Goal: Check status: Check status

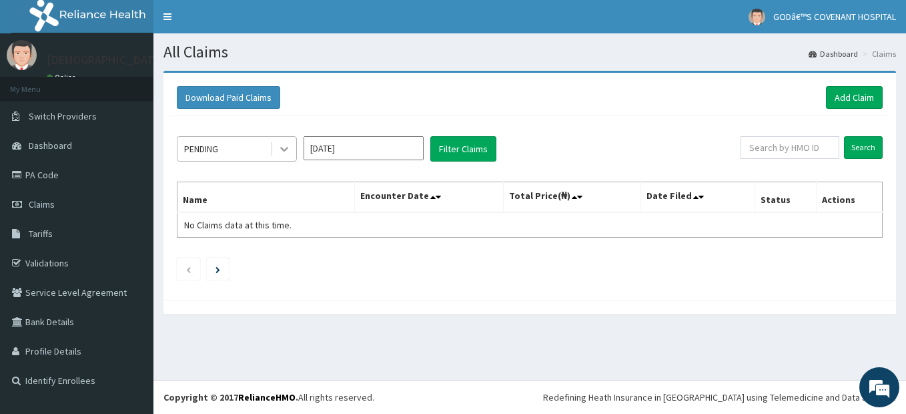
click at [282, 149] on icon at bounding box center [284, 149] width 8 height 5
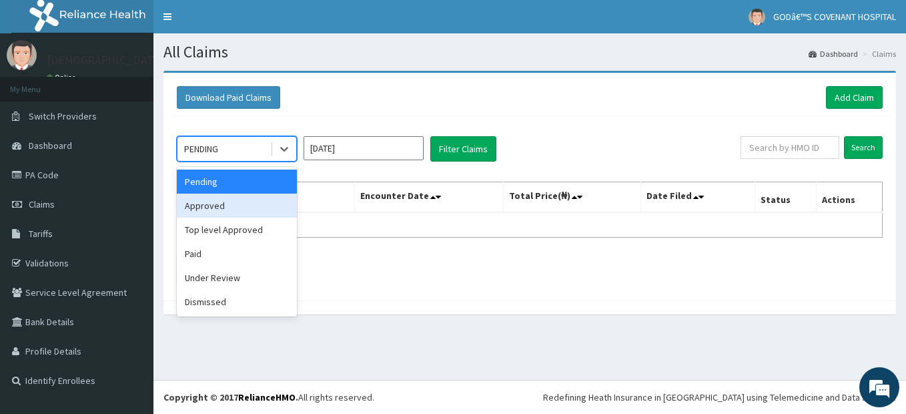
click at [211, 210] on div "Approved" at bounding box center [237, 205] width 120 height 24
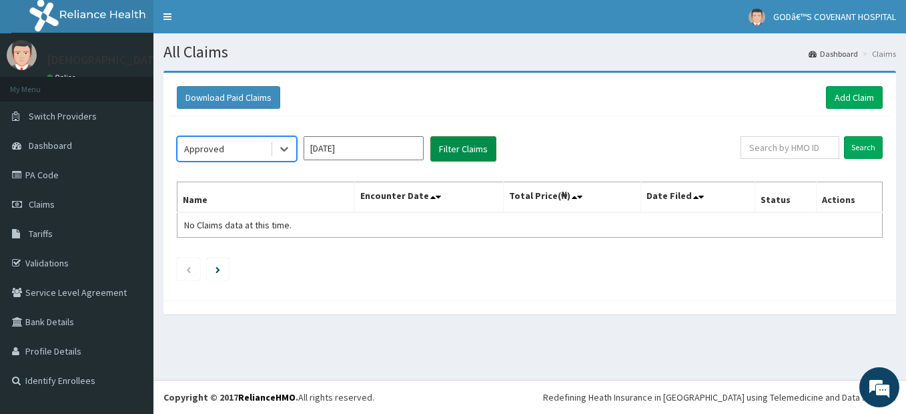
click at [472, 147] on button "Filter Claims" at bounding box center [463, 148] width 66 height 25
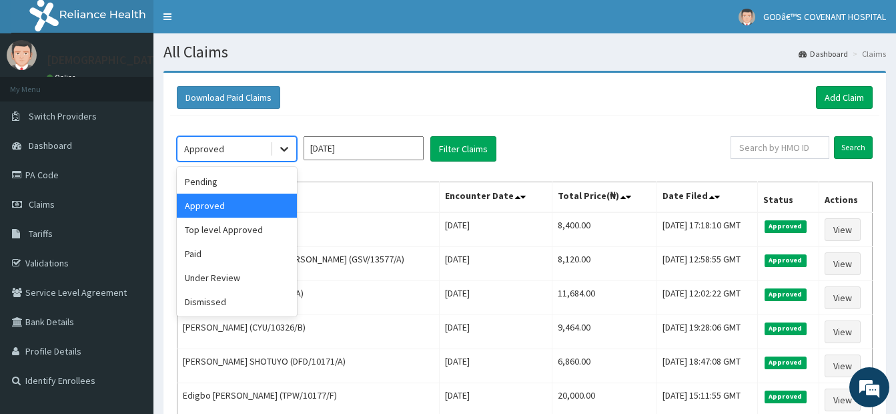
click at [288, 151] on icon at bounding box center [283, 148] width 13 height 13
click at [220, 248] on div "Paid" at bounding box center [237, 253] width 120 height 24
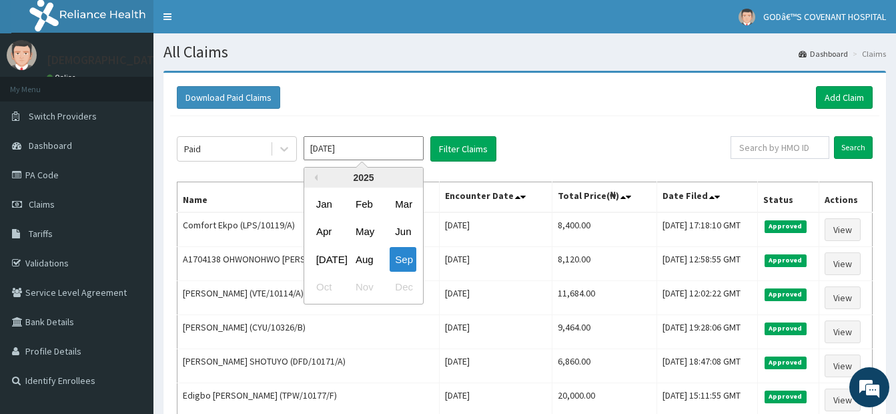
click at [417, 150] on input "[DATE]" at bounding box center [363, 148] width 120 height 24
click at [319, 256] on div "[DATE]" at bounding box center [324, 259] width 27 height 25
type input "Jul 2025"
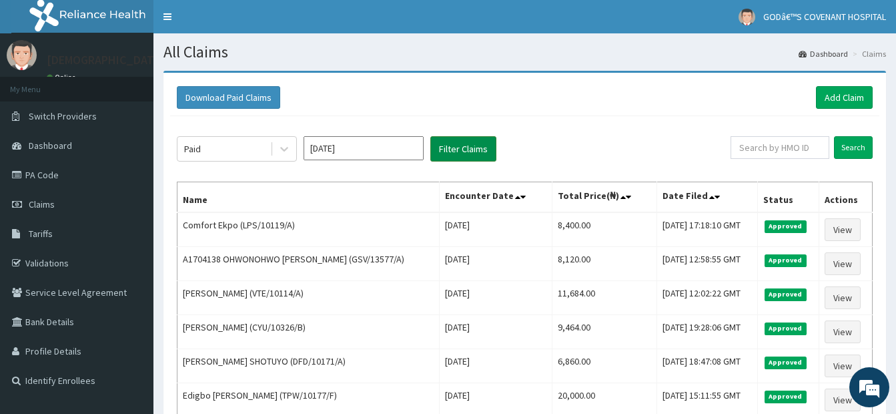
click at [475, 159] on button "Filter Claims" at bounding box center [463, 148] width 66 height 25
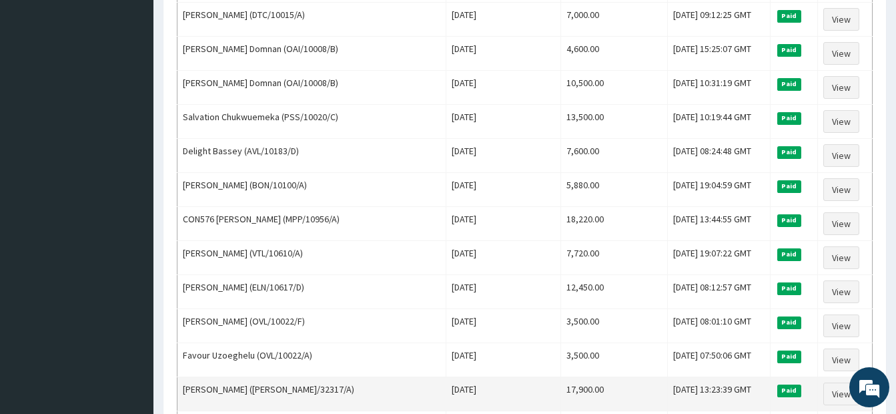
scroll to position [1601, 0]
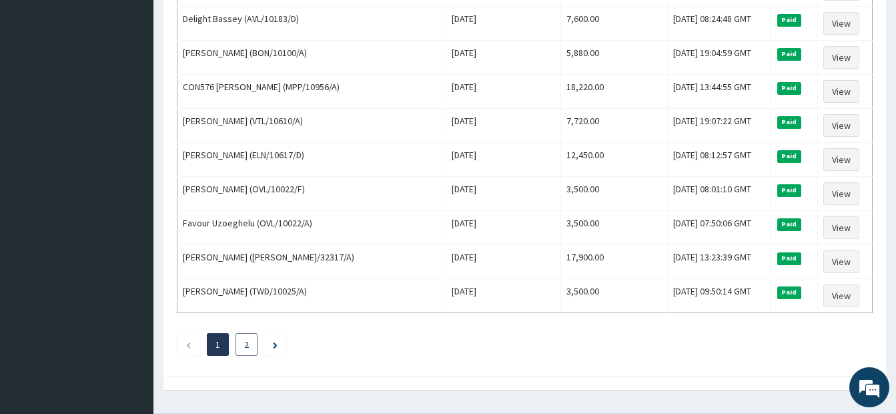
click at [239, 346] on li "2" at bounding box center [246, 344] width 22 height 23
click at [244, 343] on link "2" at bounding box center [246, 344] width 5 height 12
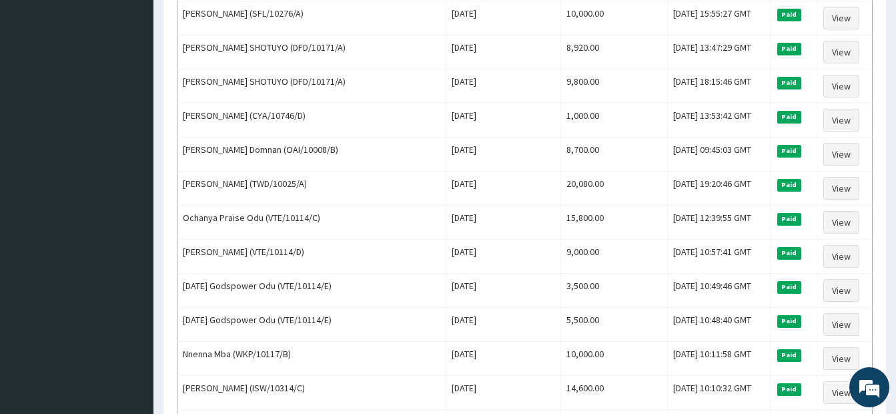
scroll to position [800, 0]
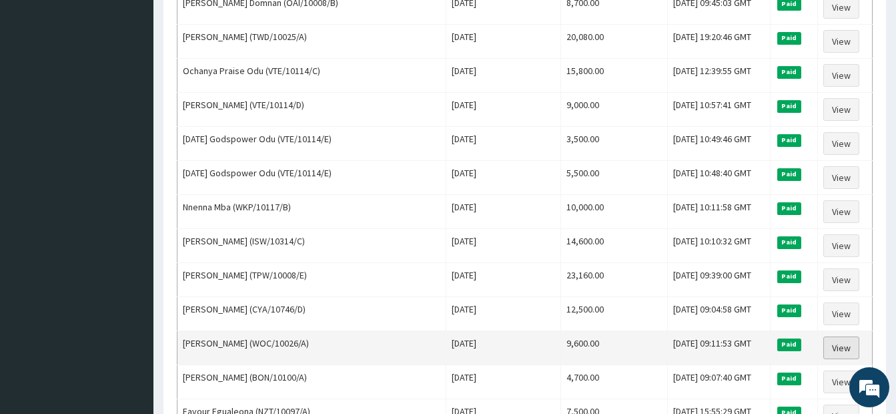
click at [842, 353] on link "View" at bounding box center [841, 347] width 36 height 23
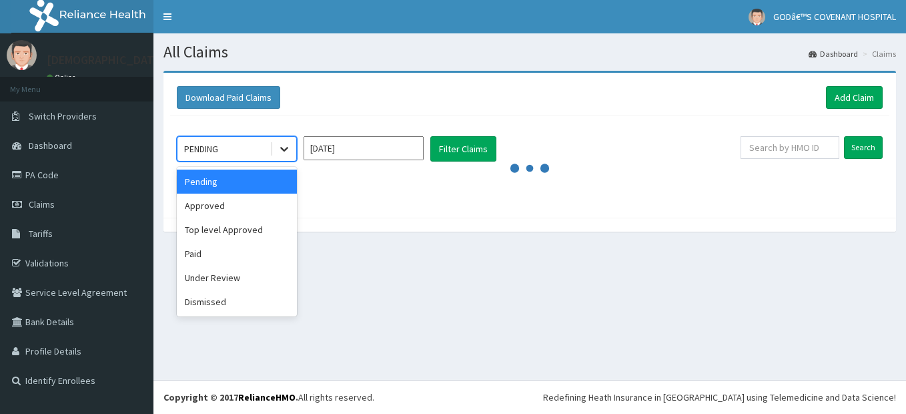
click at [288, 149] on icon at bounding box center [283, 148] width 13 height 13
click at [213, 251] on div "Paid" at bounding box center [237, 253] width 120 height 24
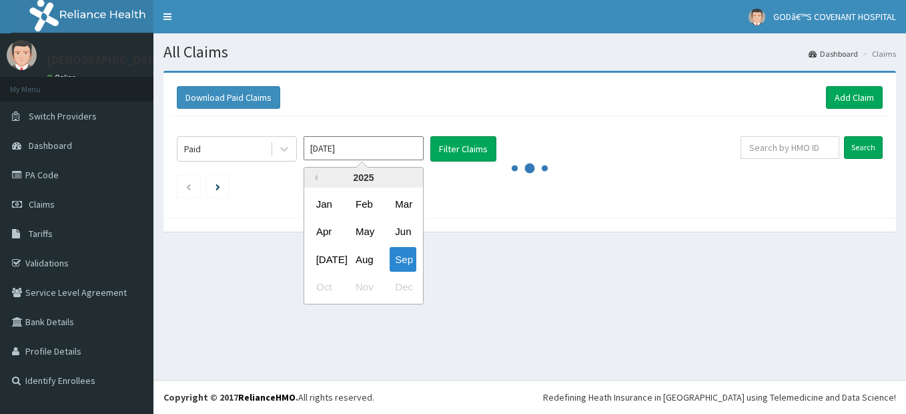
click at [402, 150] on input "[DATE]" at bounding box center [363, 148] width 120 height 24
click at [325, 262] on div "[DATE]" at bounding box center [324, 259] width 27 height 25
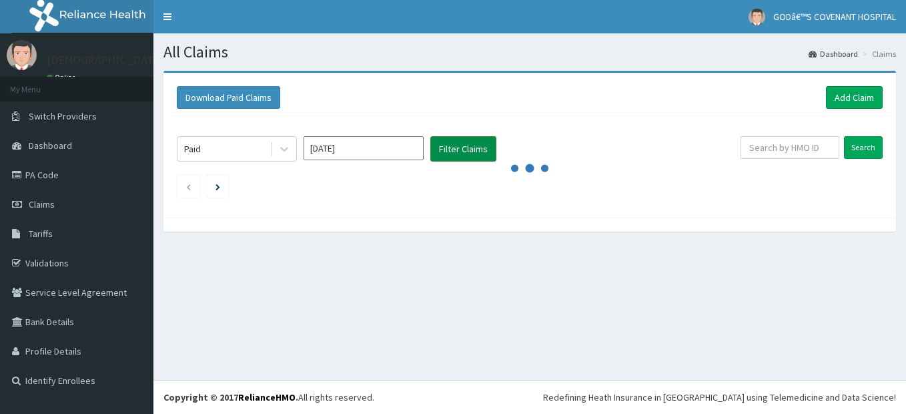
click at [473, 153] on button "Filter Claims" at bounding box center [463, 148] width 66 height 25
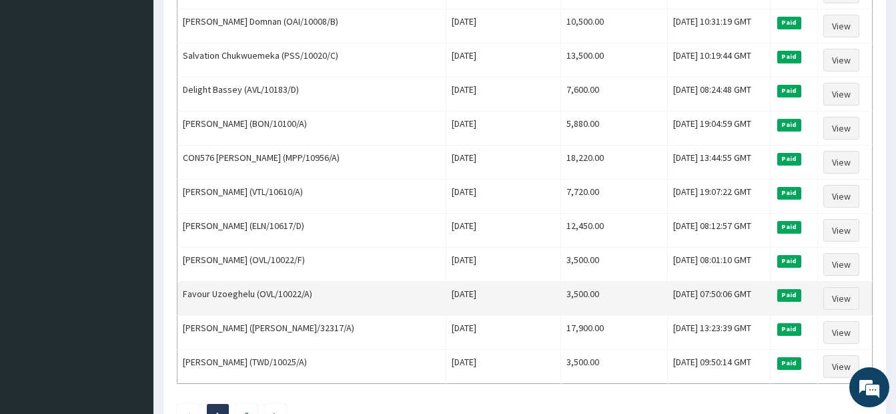
scroll to position [1634, 0]
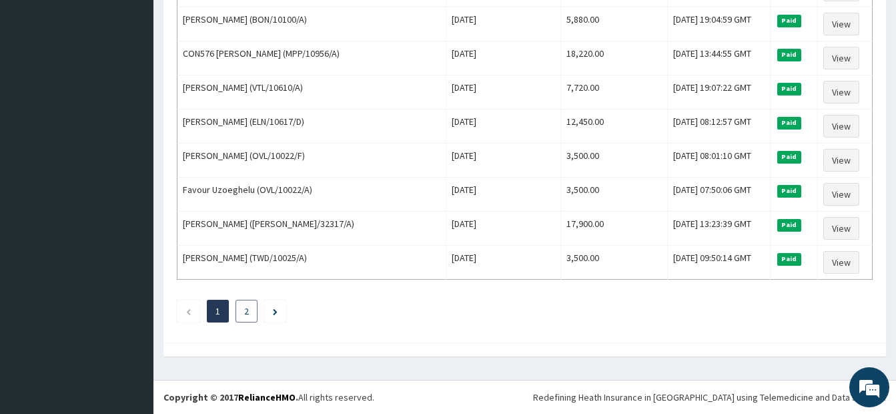
click at [248, 313] on link "2" at bounding box center [246, 311] width 5 height 12
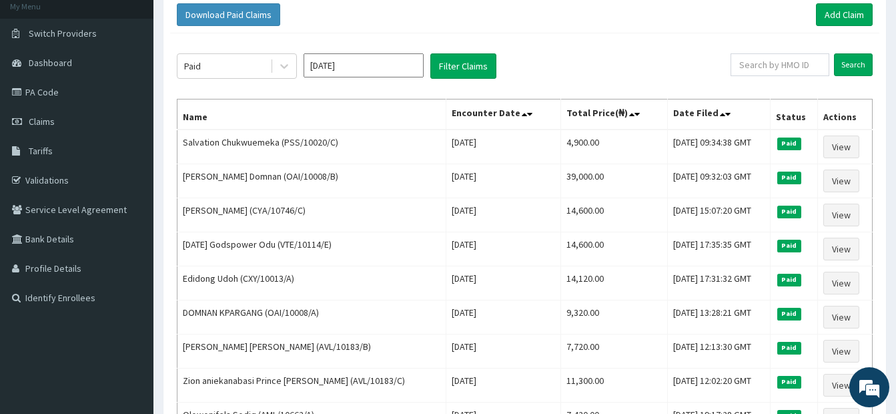
scroll to position [0, 0]
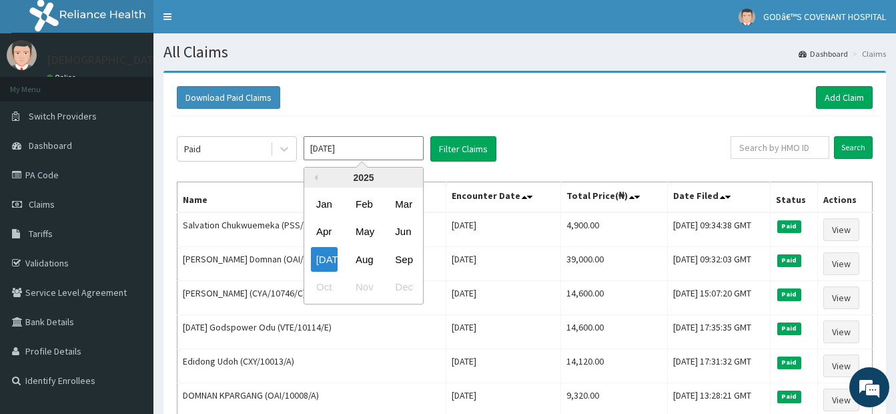
click at [373, 152] on input "Jul 2025" at bounding box center [363, 148] width 120 height 24
click at [406, 201] on div "Mar" at bounding box center [403, 203] width 27 height 25
type input "[DATE]"
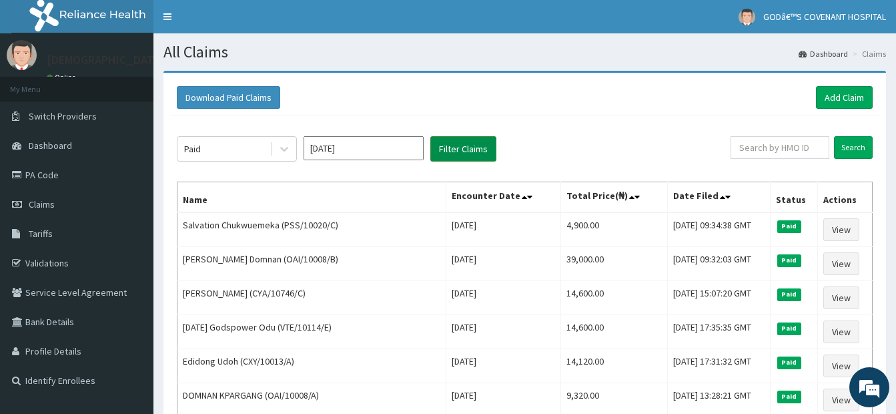
click at [470, 159] on button "Filter Claims" at bounding box center [463, 148] width 66 height 25
click at [471, 155] on button "Filter Claims" at bounding box center [463, 148] width 66 height 25
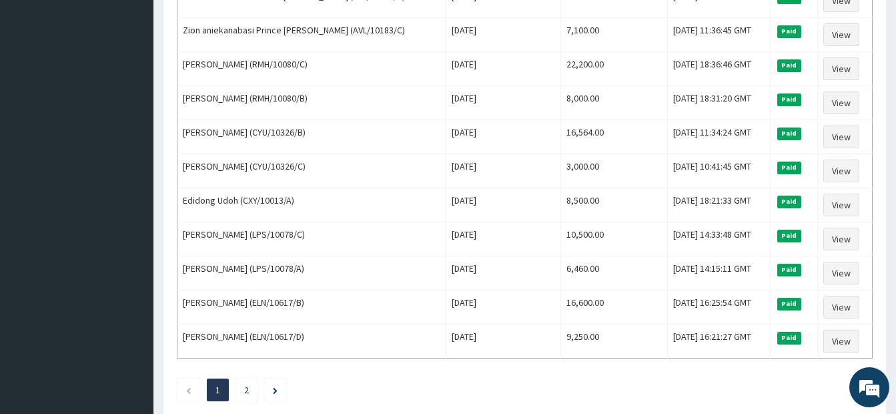
scroll to position [1634, 0]
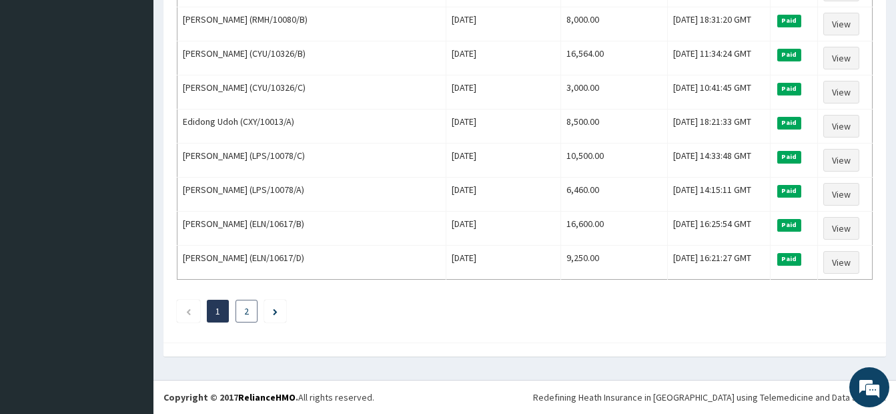
click at [241, 310] on li "2" at bounding box center [246, 310] width 22 height 23
click at [245, 314] on link "2" at bounding box center [246, 311] width 5 height 12
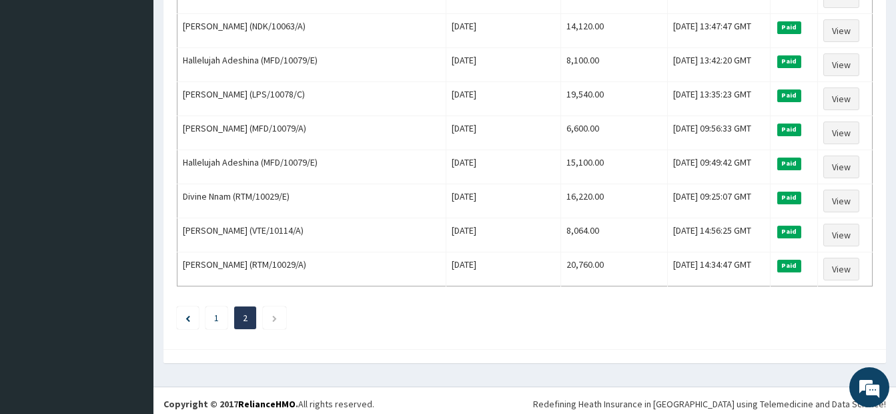
scroll to position [1294, 0]
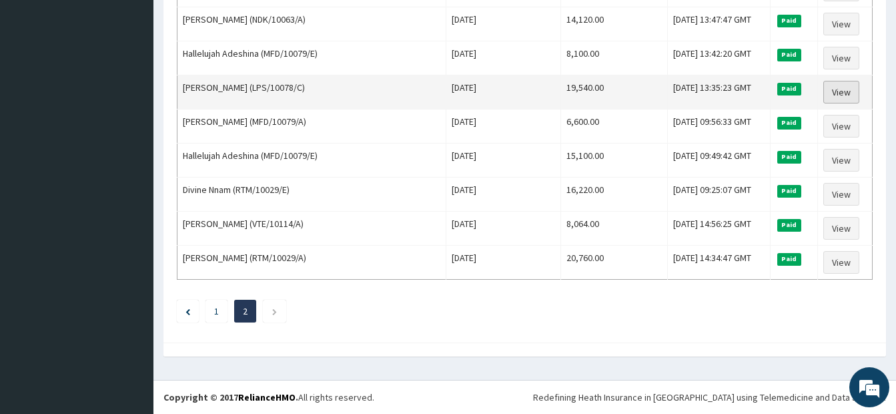
click at [825, 85] on link "View" at bounding box center [841, 92] width 36 height 23
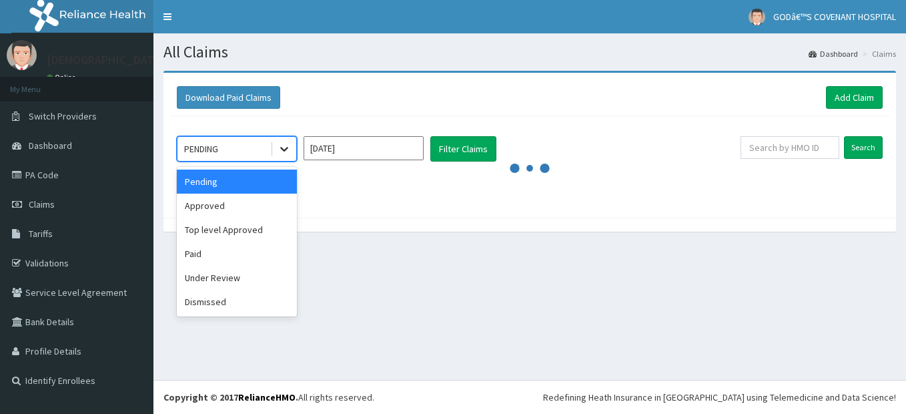
click at [287, 153] on icon at bounding box center [283, 148] width 13 height 13
click at [211, 256] on div "Paid" at bounding box center [237, 253] width 120 height 24
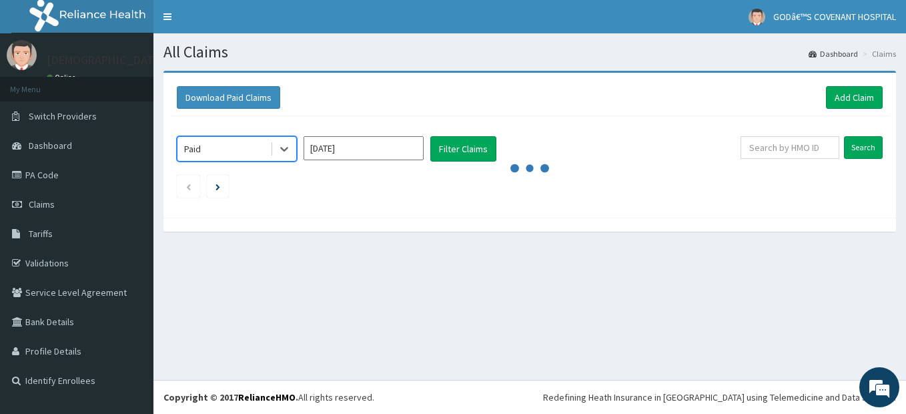
click at [372, 151] on input "[DATE]" at bounding box center [363, 148] width 120 height 24
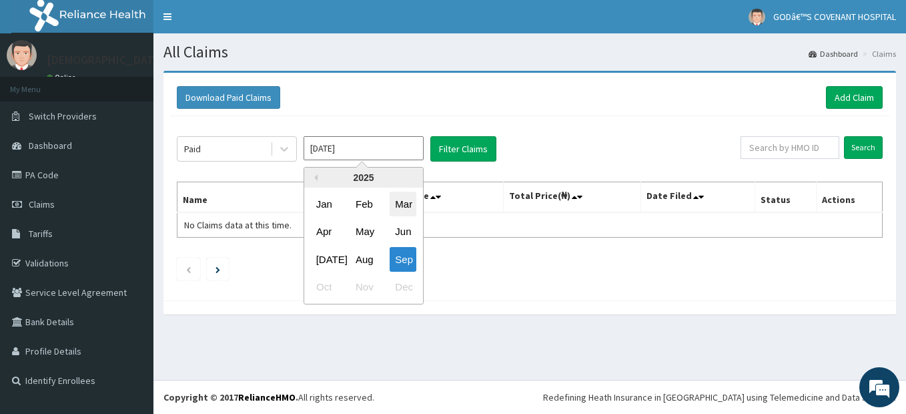
click at [402, 208] on div "Mar" at bounding box center [403, 203] width 27 height 25
type input "[DATE]"
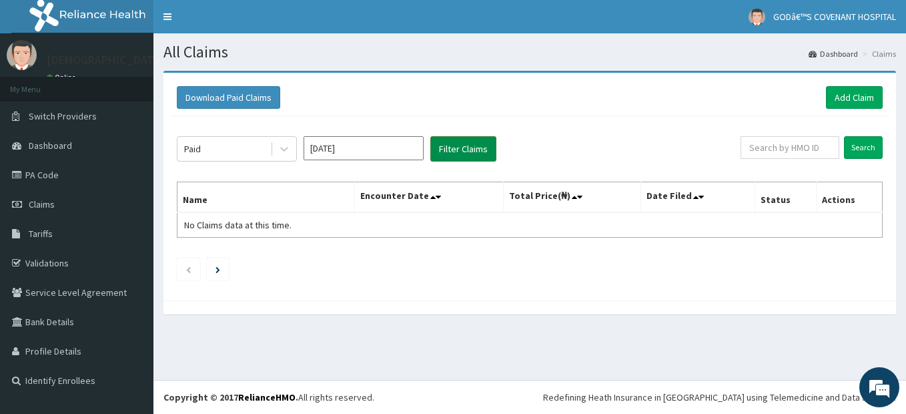
click at [462, 150] on button "Filter Claims" at bounding box center [463, 148] width 66 height 25
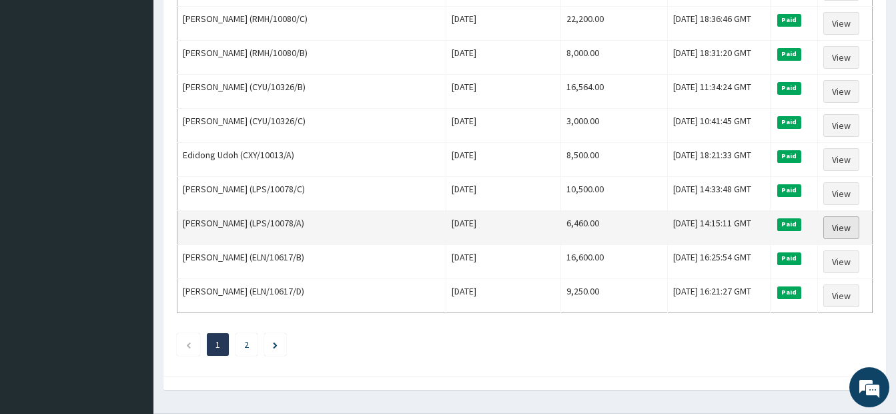
click at [840, 226] on link "View" at bounding box center [841, 227] width 36 height 23
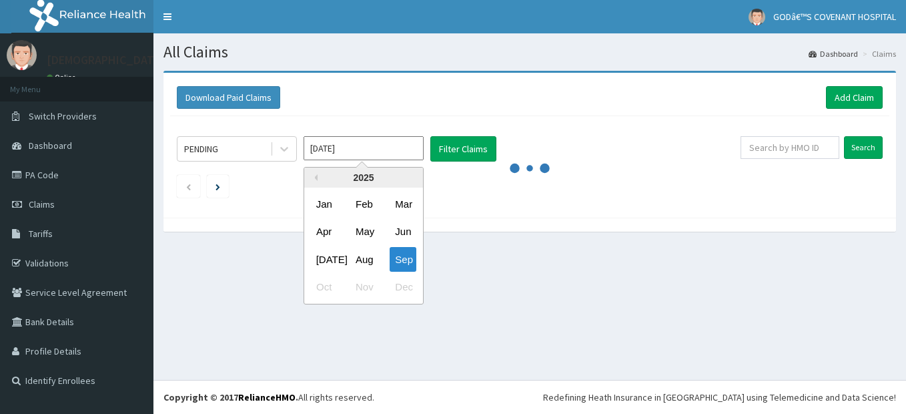
click at [392, 152] on input "[DATE]" at bounding box center [363, 148] width 120 height 24
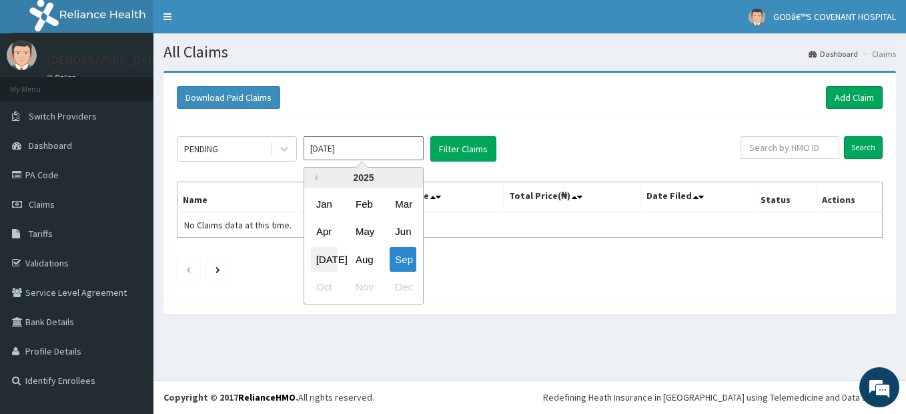
click at [321, 261] on div "[DATE]" at bounding box center [324, 259] width 27 height 25
type input "[DATE]"
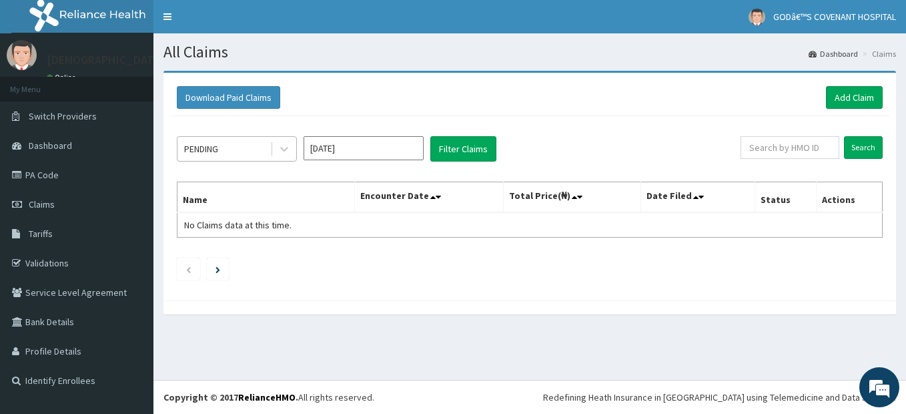
click at [271, 151] on span at bounding box center [271, 148] width 1 height 13
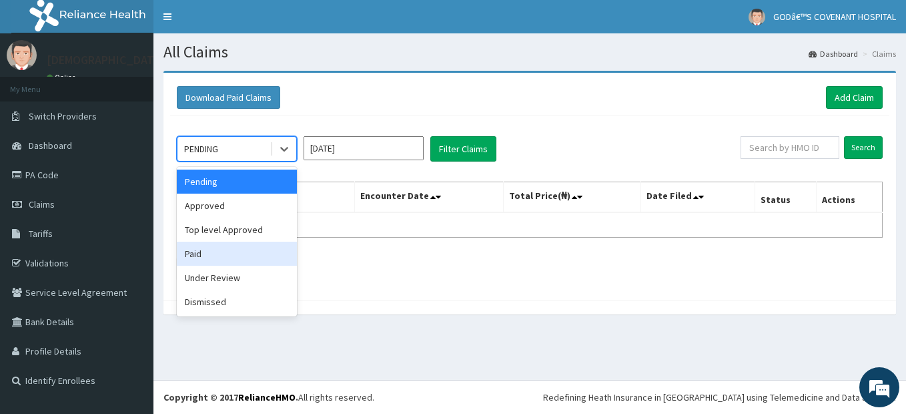
click at [197, 253] on div "Paid" at bounding box center [237, 253] width 120 height 24
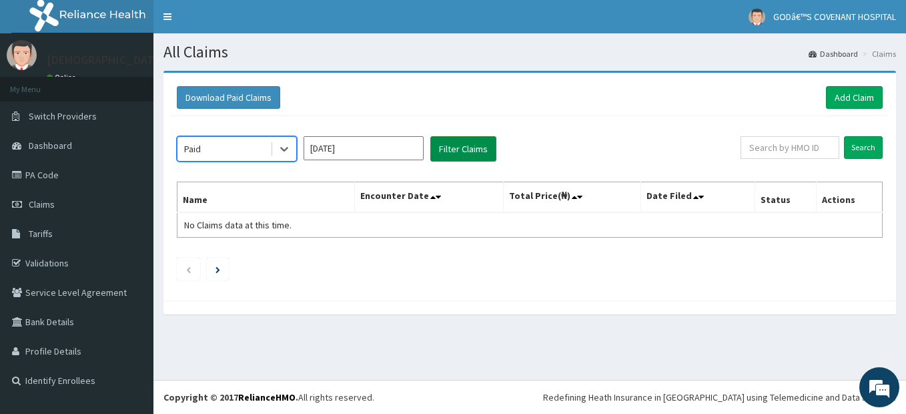
click at [466, 144] on button "Filter Claims" at bounding box center [463, 148] width 66 height 25
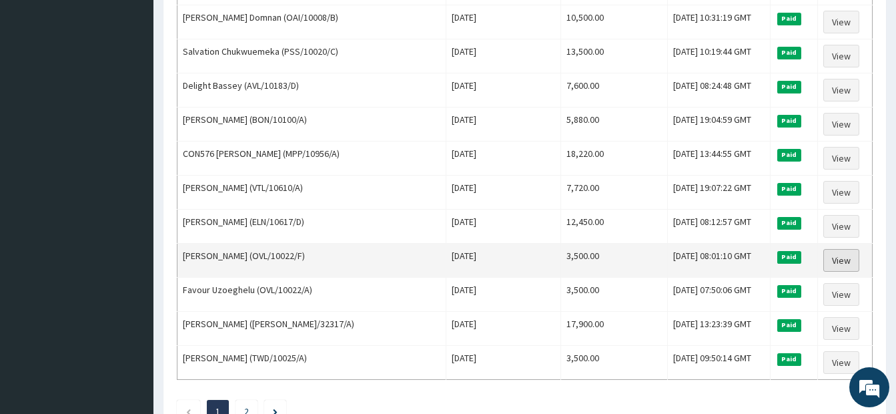
click at [838, 264] on link "View" at bounding box center [841, 260] width 36 height 23
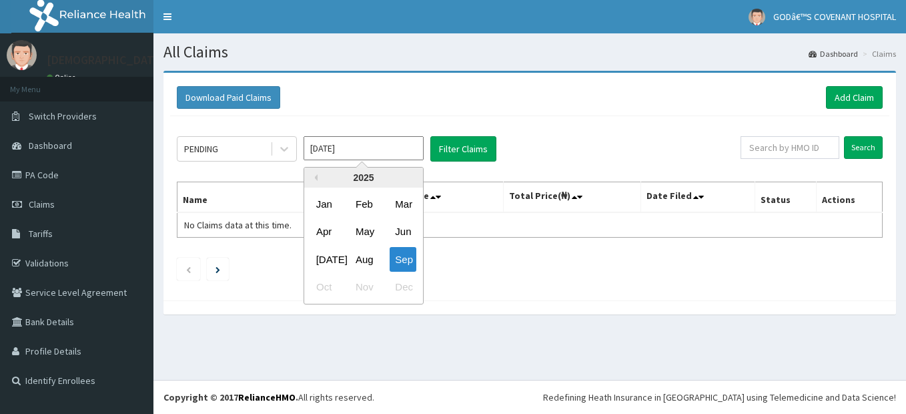
click at [411, 151] on input "[DATE]" at bounding box center [363, 148] width 120 height 24
click at [408, 208] on div "Mar" at bounding box center [403, 203] width 27 height 25
type input "[DATE]"
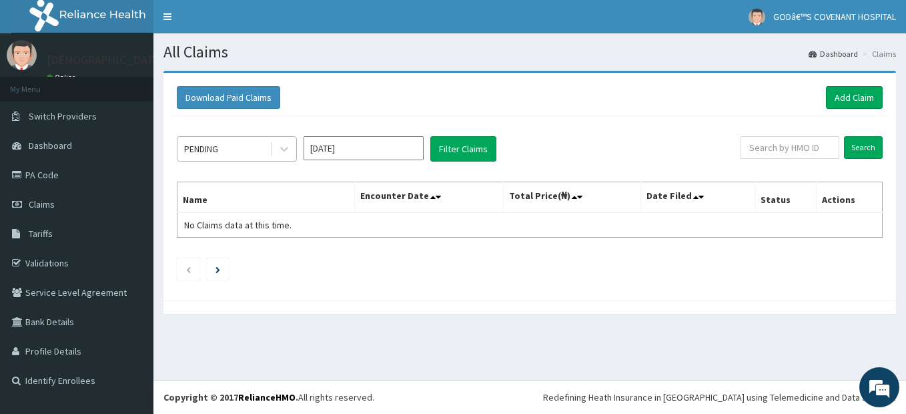
click at [264, 150] on div "PENDING" at bounding box center [223, 148] width 93 height 21
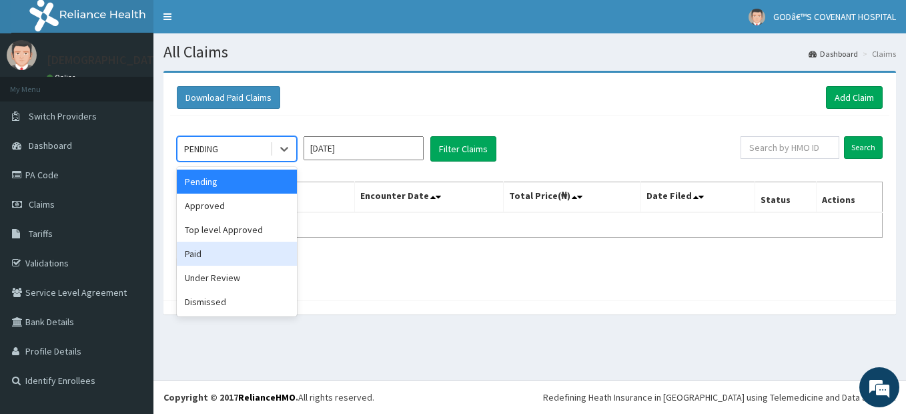
click at [203, 247] on div "Paid" at bounding box center [237, 253] width 120 height 24
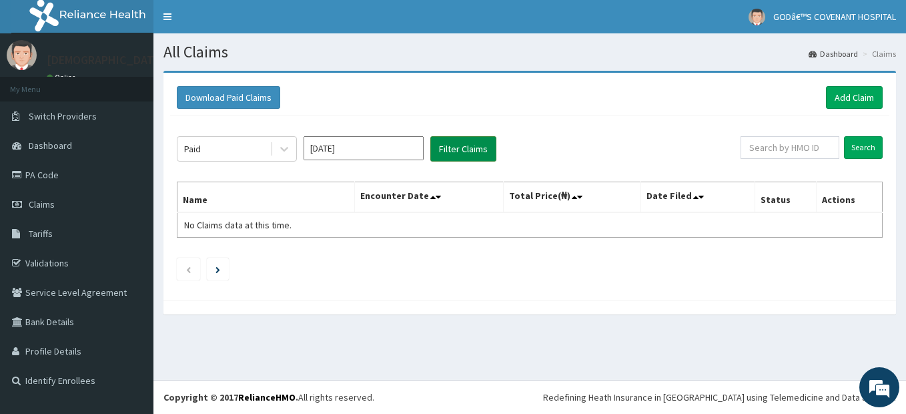
click at [471, 147] on button "Filter Claims" at bounding box center [463, 148] width 66 height 25
click at [463, 150] on button "Filter Claims" at bounding box center [463, 148] width 66 height 25
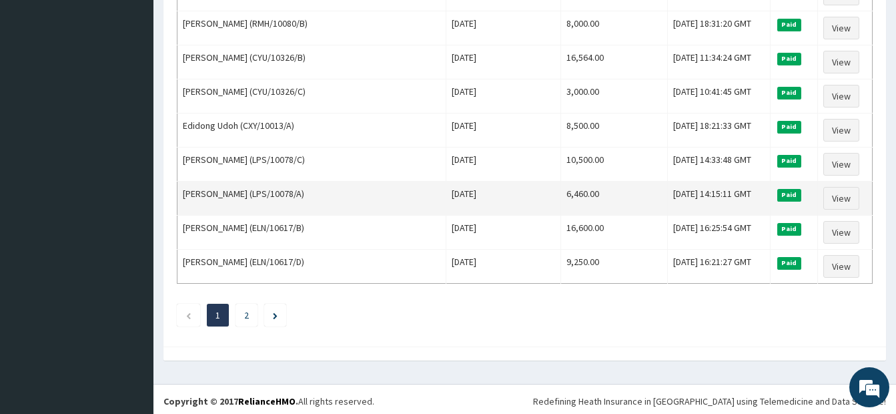
scroll to position [1634, 0]
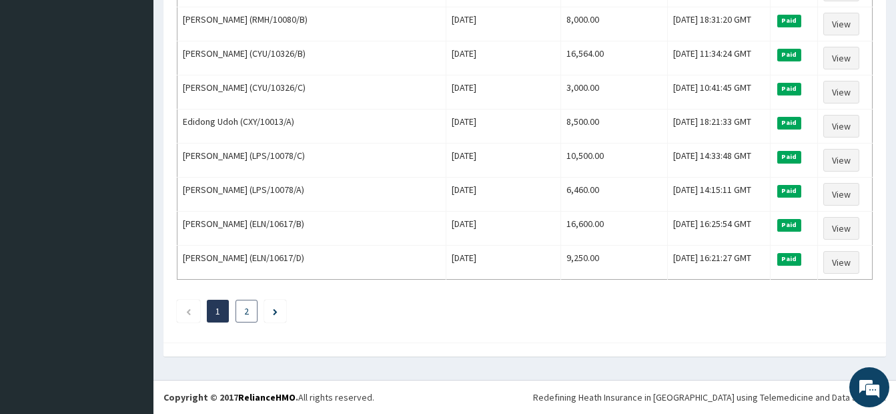
click at [246, 310] on link "2" at bounding box center [246, 311] width 5 height 12
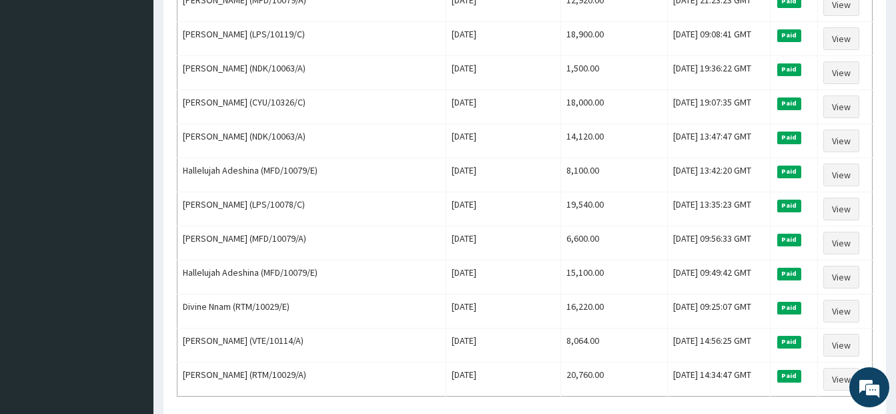
scroll to position [1201, 0]
